Goal: Task Accomplishment & Management: Manage account settings

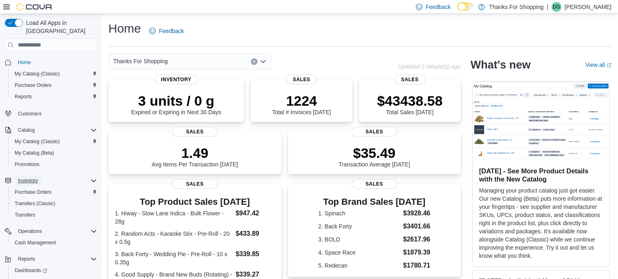
click at [40, 176] on button "Inventory" at bounding box center [28, 181] width 26 height 10
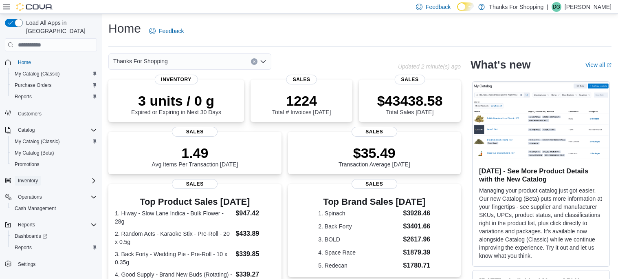
click at [35, 177] on span "Inventory" at bounding box center [28, 180] width 20 height 7
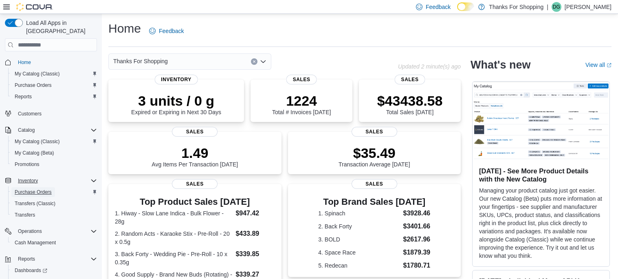
click at [35, 189] on span "Purchase Orders" at bounding box center [33, 192] width 37 height 7
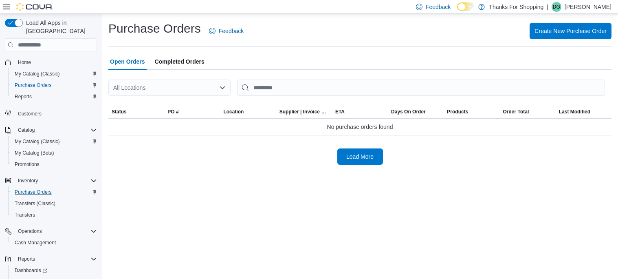
click at [192, 91] on div "All Locations" at bounding box center [169, 87] width 122 height 16
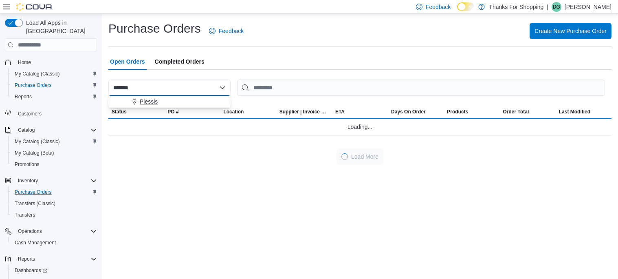
type input "*******"
click at [198, 102] on div "Plessis" at bounding box center [174, 101] width 103 height 8
